Goal: Navigation & Orientation: Go to known website

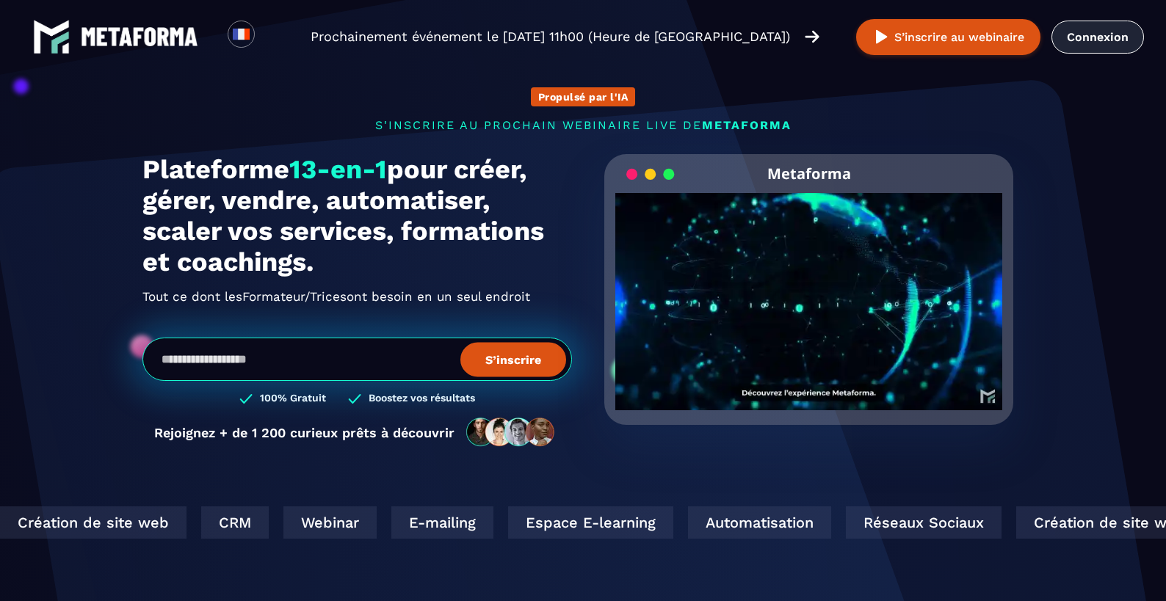
click at [1106, 33] on link "Connexion" at bounding box center [1097, 37] width 92 height 33
